Goal: Transaction & Acquisition: Purchase product/service

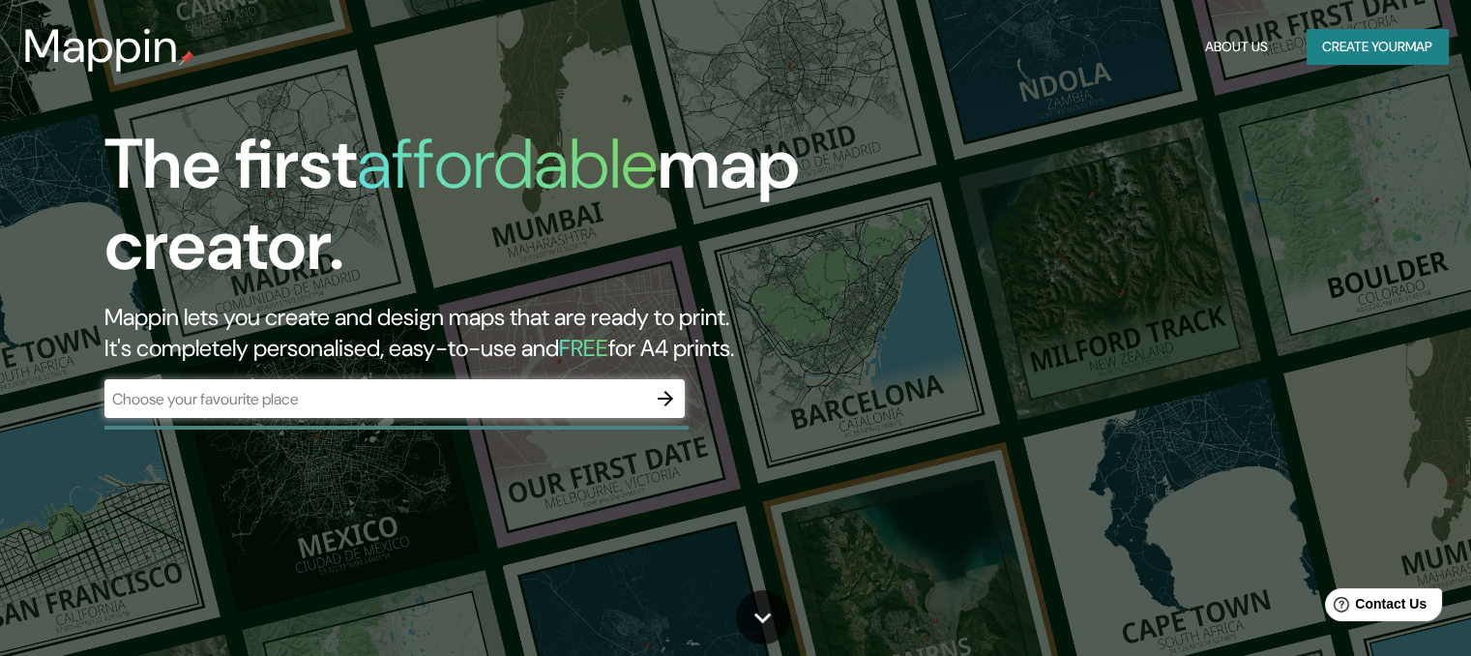
click at [578, 413] on div "​" at bounding box center [394, 398] width 580 height 39
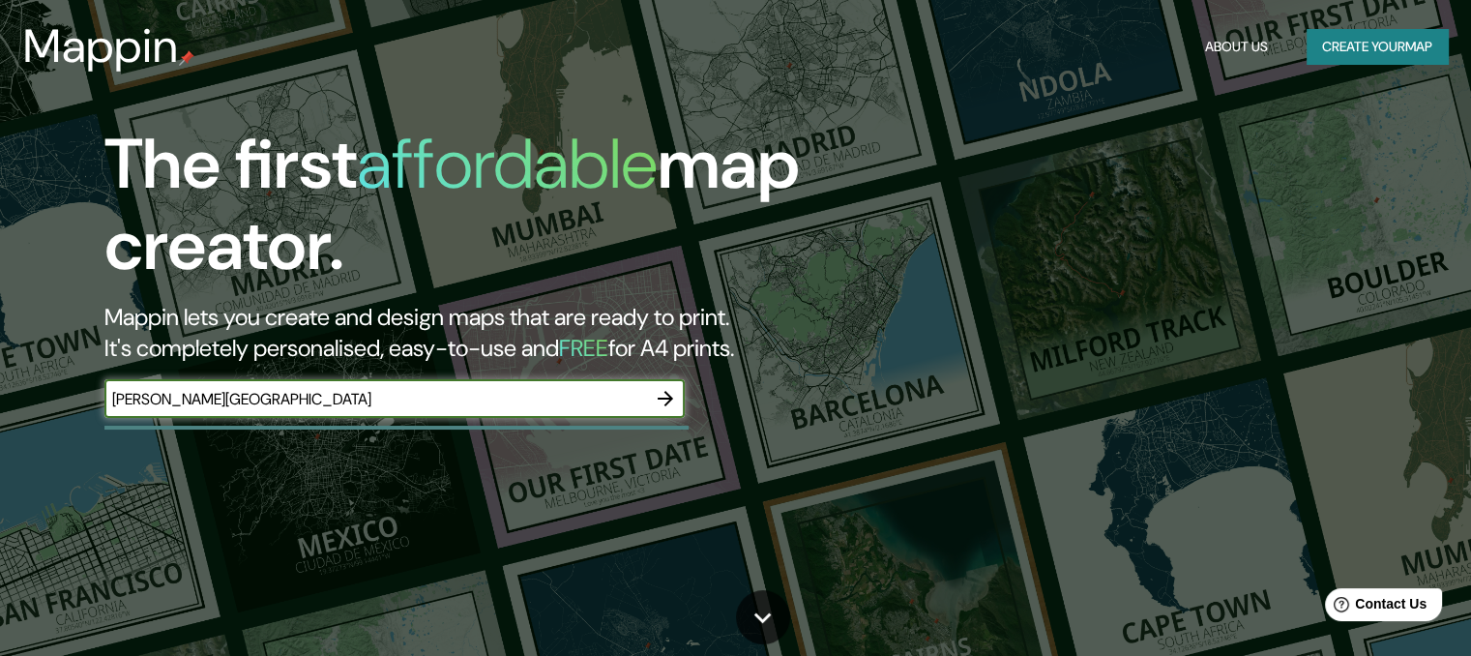
type input "[PERSON_NAME][GEOGRAPHIC_DATA]"
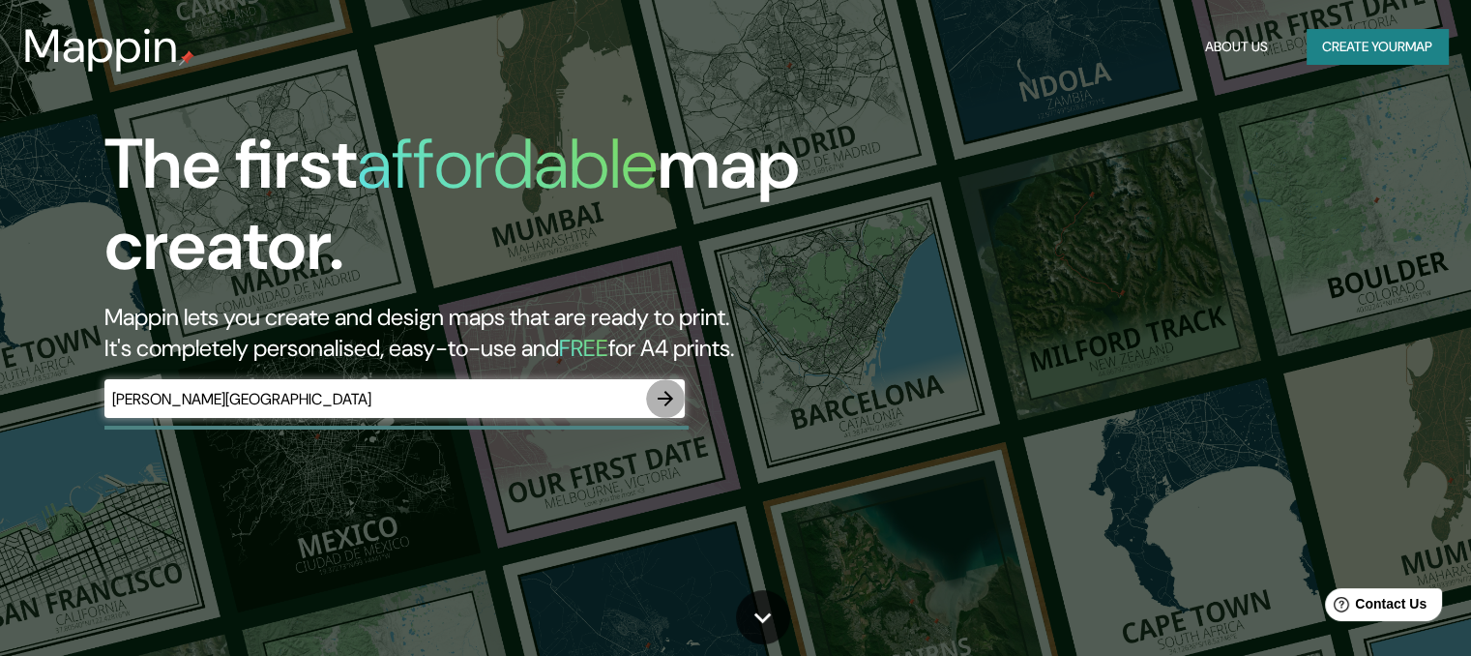
click at [667, 407] on icon "button" at bounding box center [665, 398] width 23 height 23
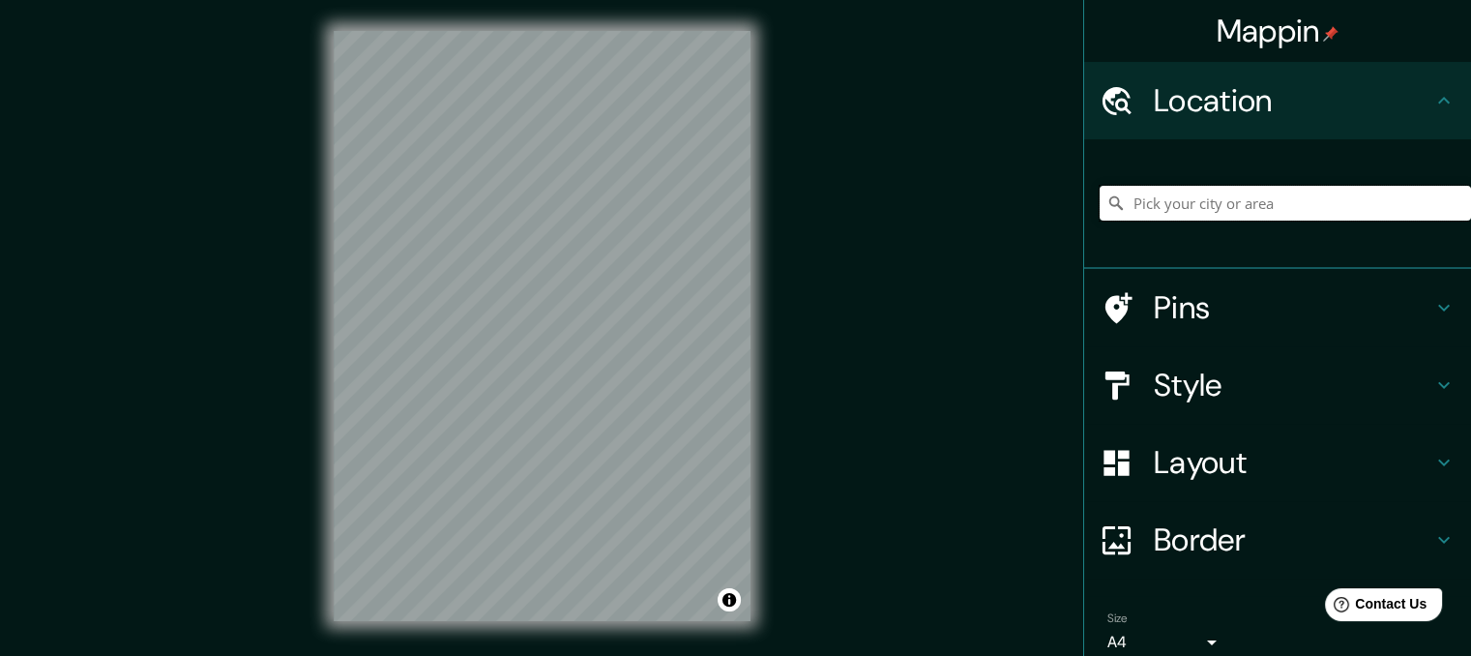
drag, startPoint x: 1192, startPoint y: 187, endPoint x: 1197, endPoint y: 202, distance: 16.2
click at [1197, 202] on input "Pick your city or area" at bounding box center [1284, 203] width 371 height 35
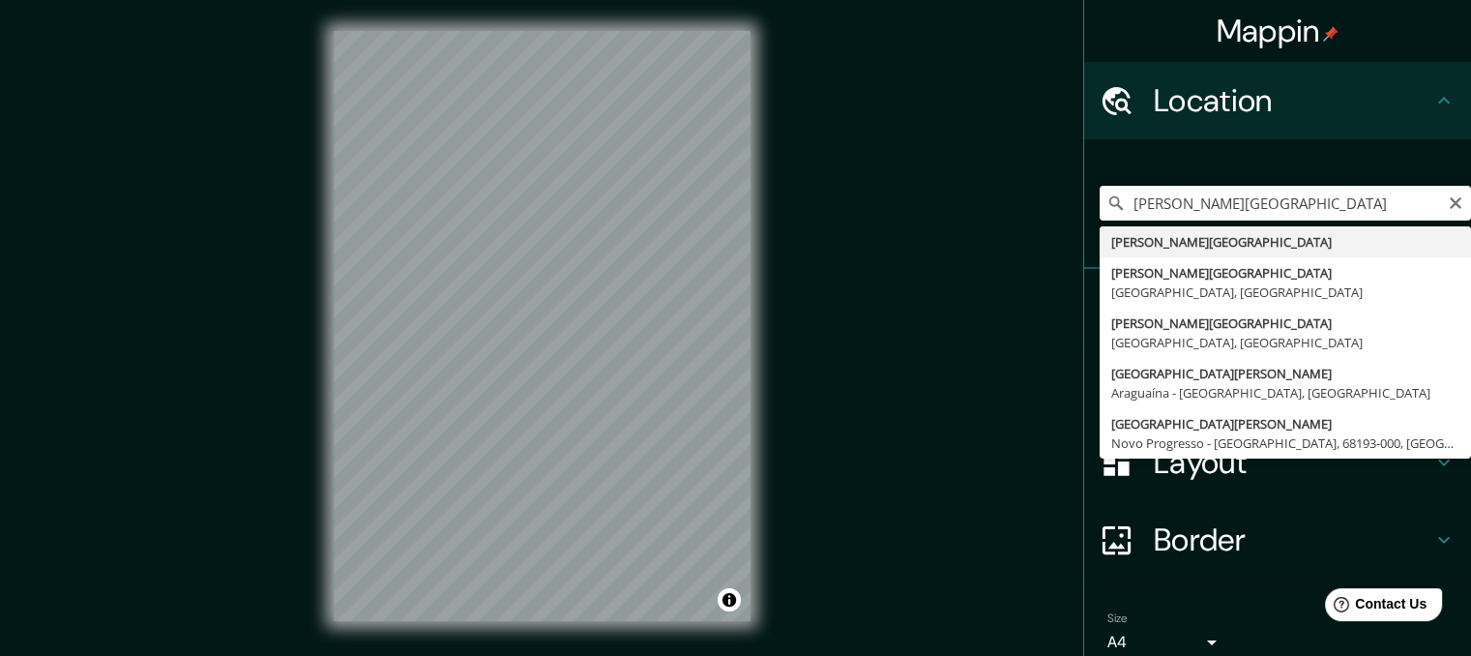
click at [1230, 194] on input "[PERSON_NAME][GEOGRAPHIC_DATA]" at bounding box center [1284, 203] width 371 height 35
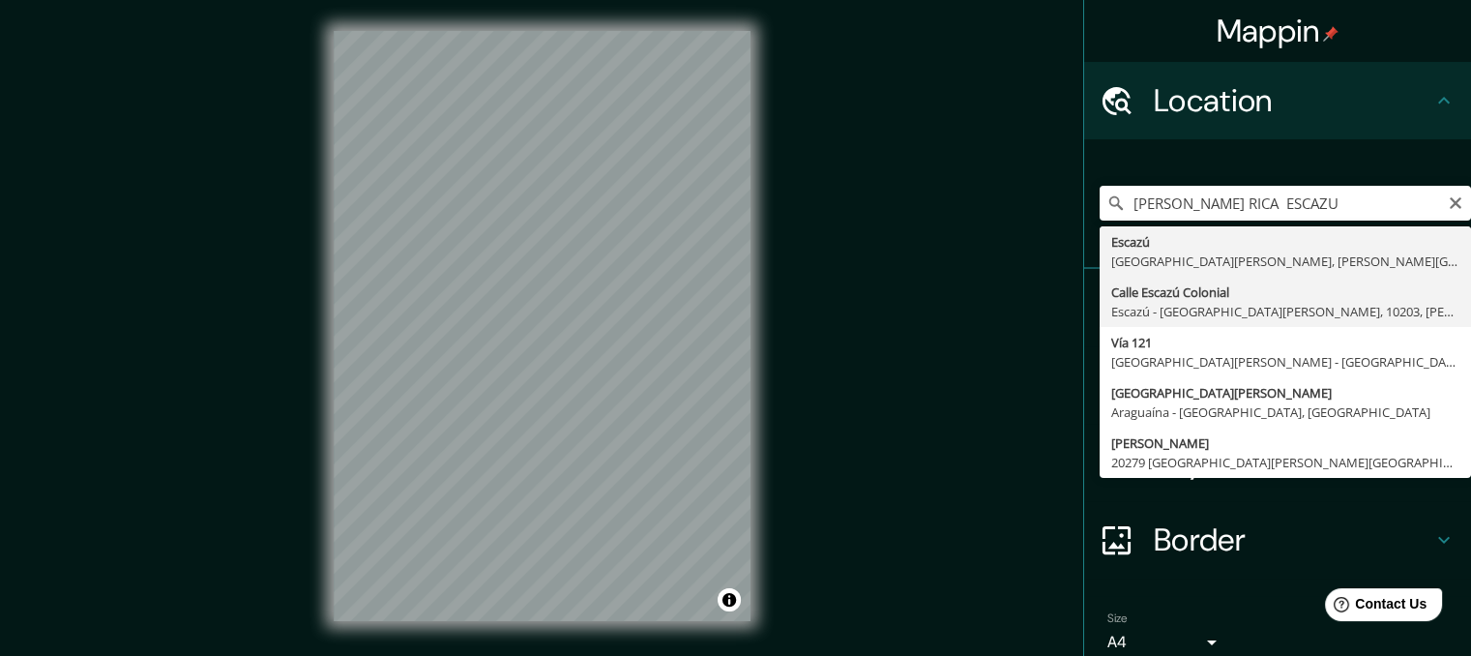
type input "[GEOGRAPHIC_DATA], [GEOGRAPHIC_DATA] - [GEOGRAPHIC_DATA][PERSON_NAME], 10203, […"
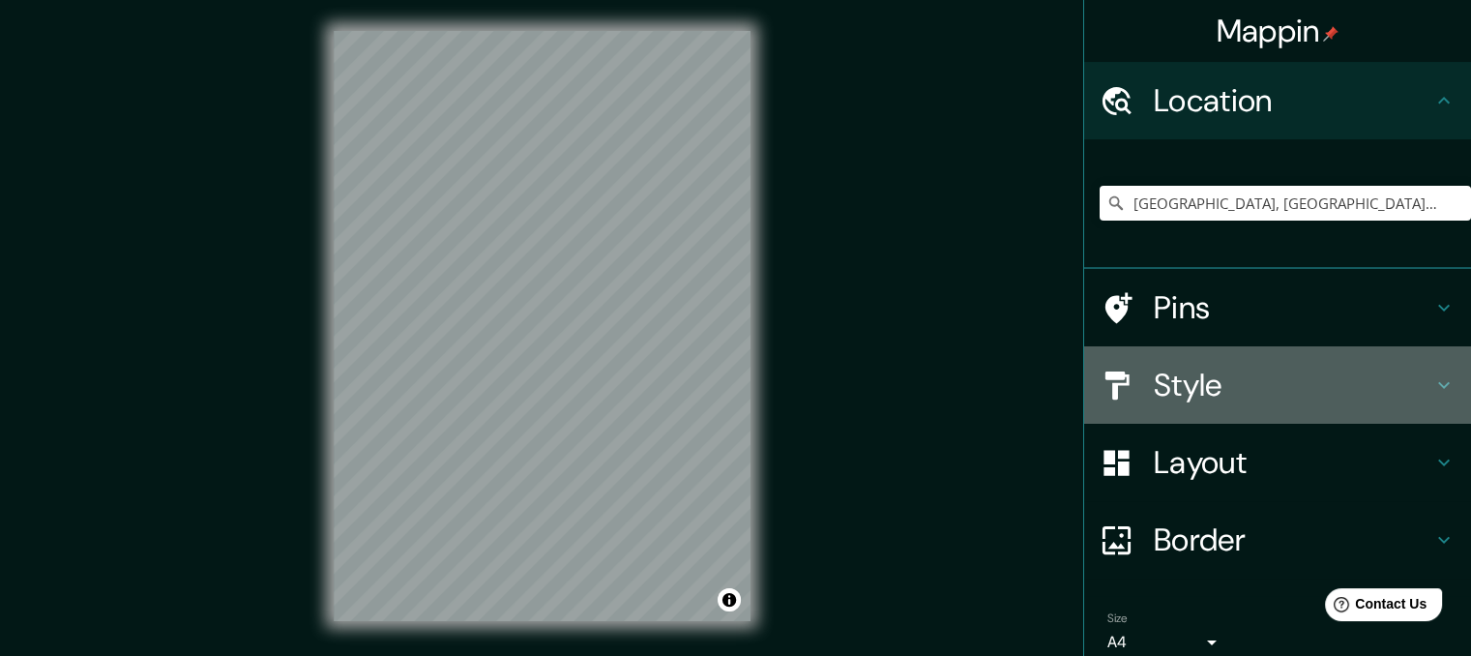
click at [1232, 394] on h4 "Style" at bounding box center [1293, 384] width 278 height 39
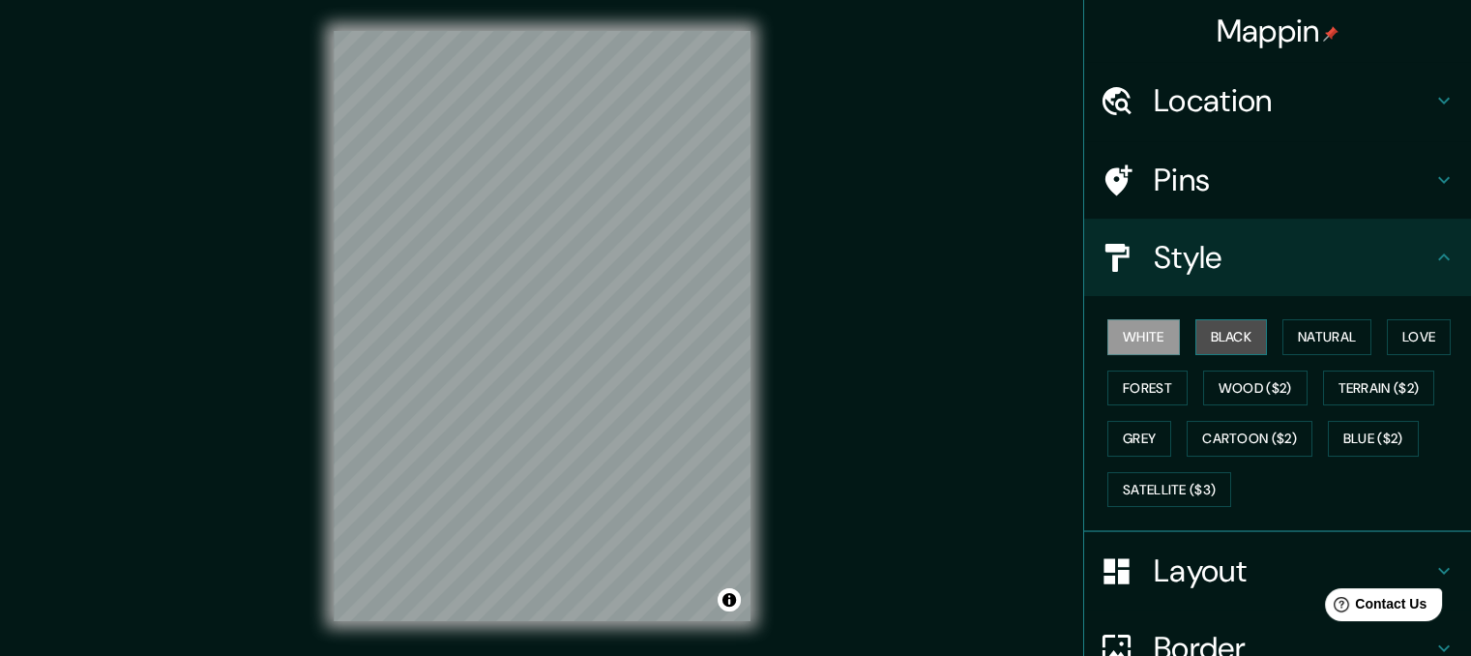
click at [1218, 330] on button "Black" at bounding box center [1231, 337] width 73 height 36
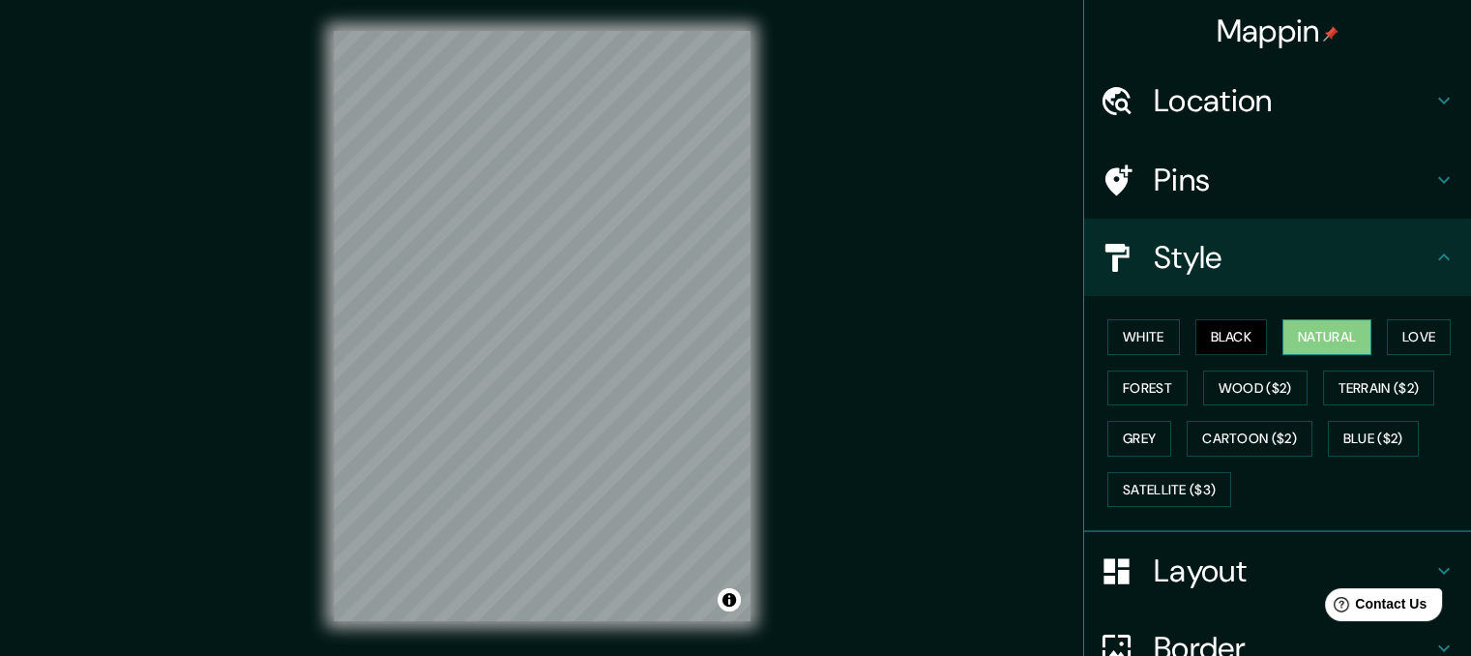
click at [1299, 326] on button "Natural" at bounding box center [1326, 337] width 89 height 36
click at [1413, 330] on button "Love" at bounding box center [1419, 337] width 64 height 36
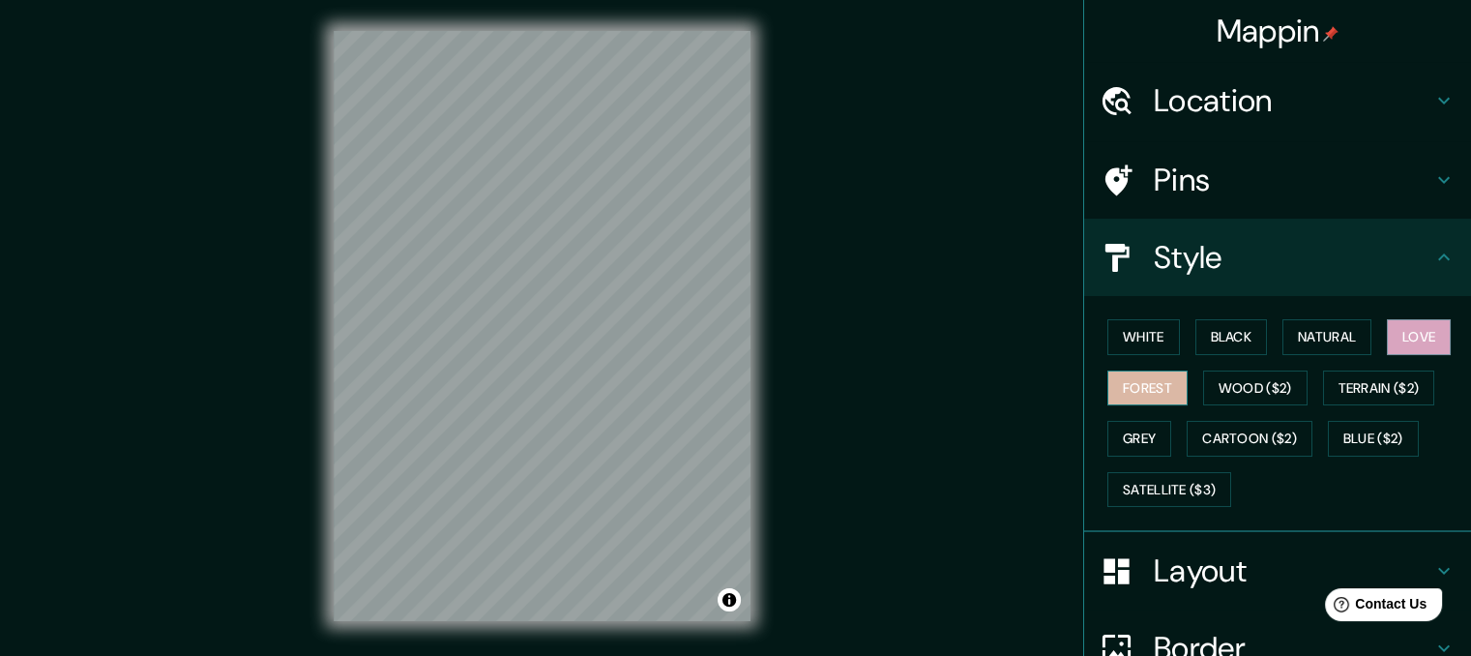
click at [1144, 377] on button "Forest" at bounding box center [1147, 388] width 80 height 36
click at [1135, 442] on button "Grey" at bounding box center [1139, 439] width 64 height 36
click at [1151, 380] on button "Forest" at bounding box center [1147, 388] width 80 height 36
